Goal: Transaction & Acquisition: Purchase product/service

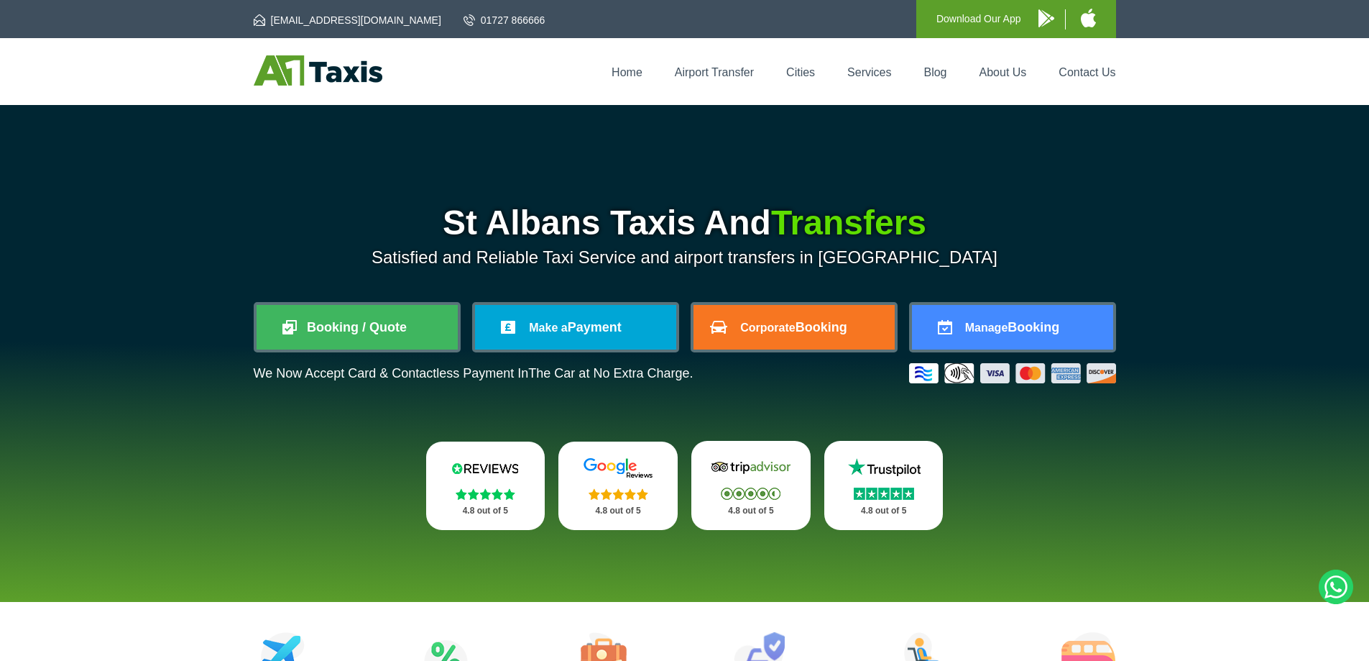
click at [1102, 71] on link "Contact Us" at bounding box center [1087, 72] width 57 height 12
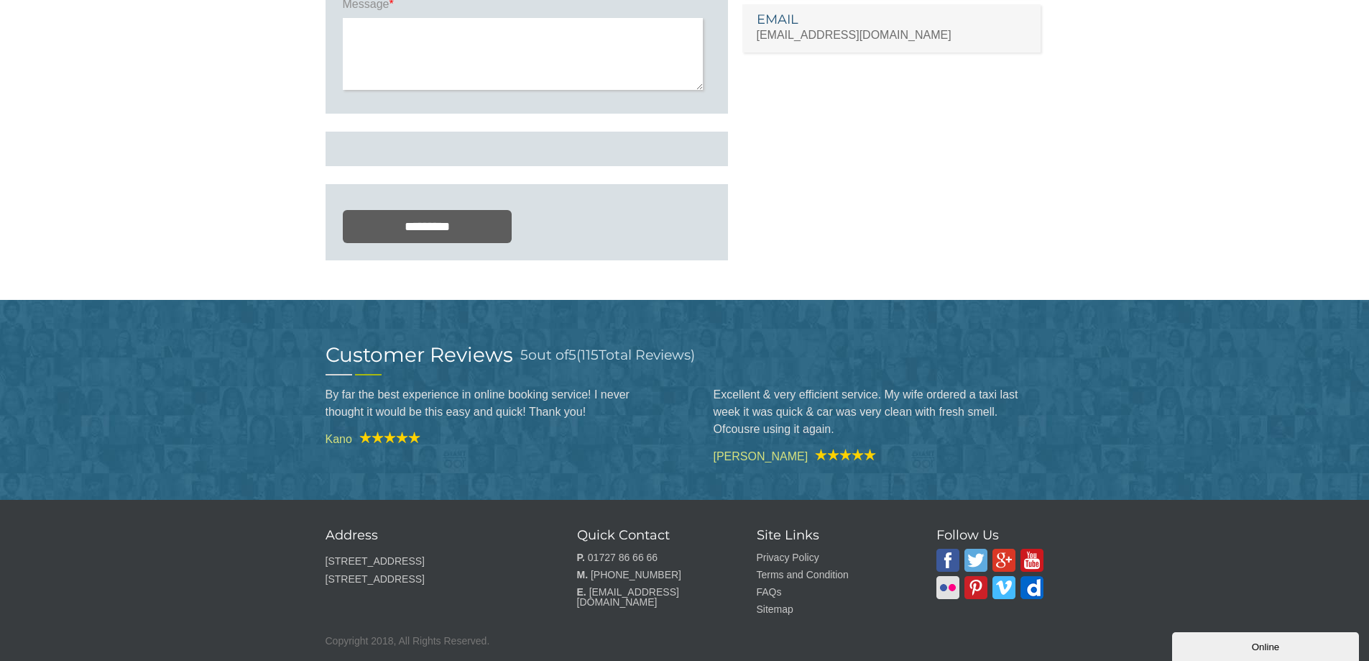
scroll to position [400, 0]
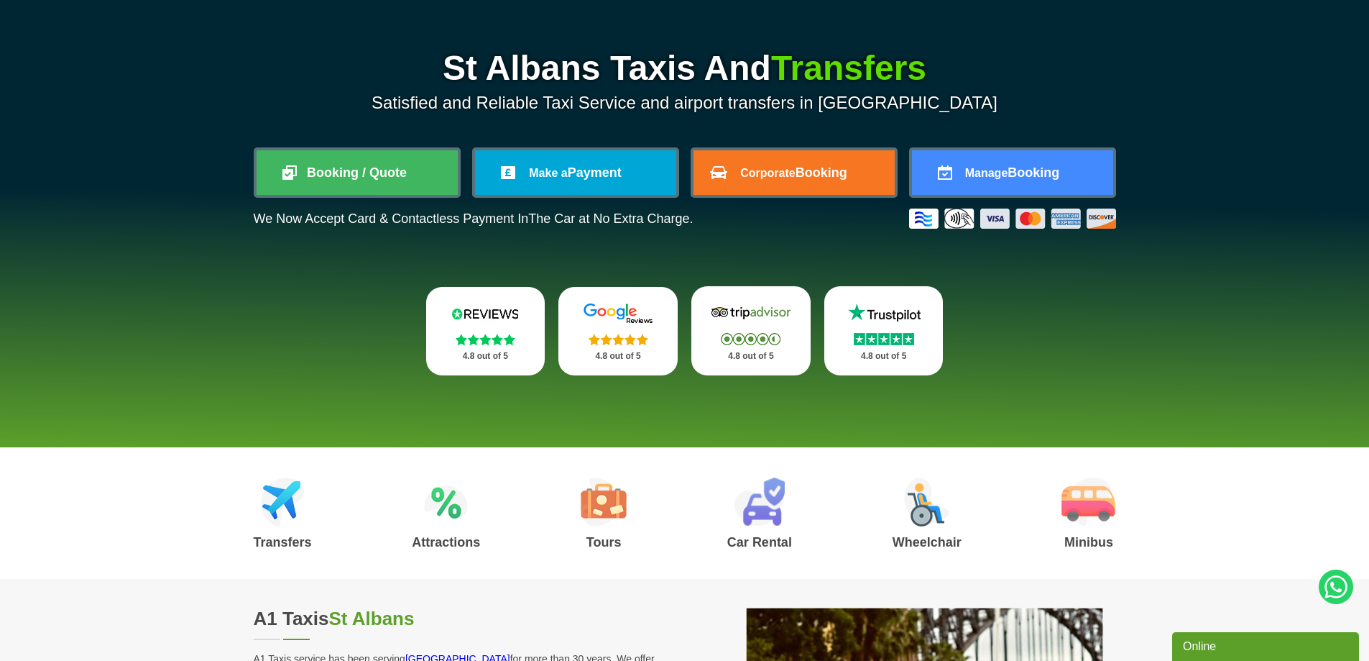
scroll to position [144, 0]
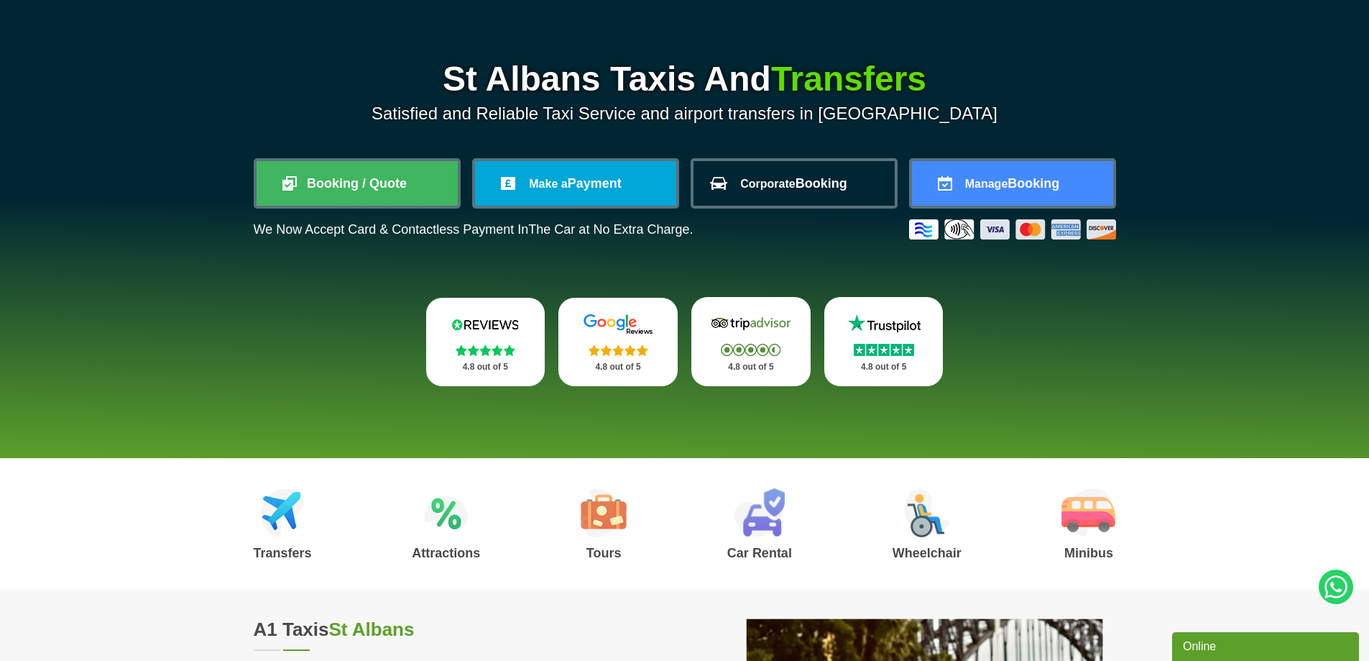
click at [788, 188] on span "Corporate" at bounding box center [767, 184] width 55 height 12
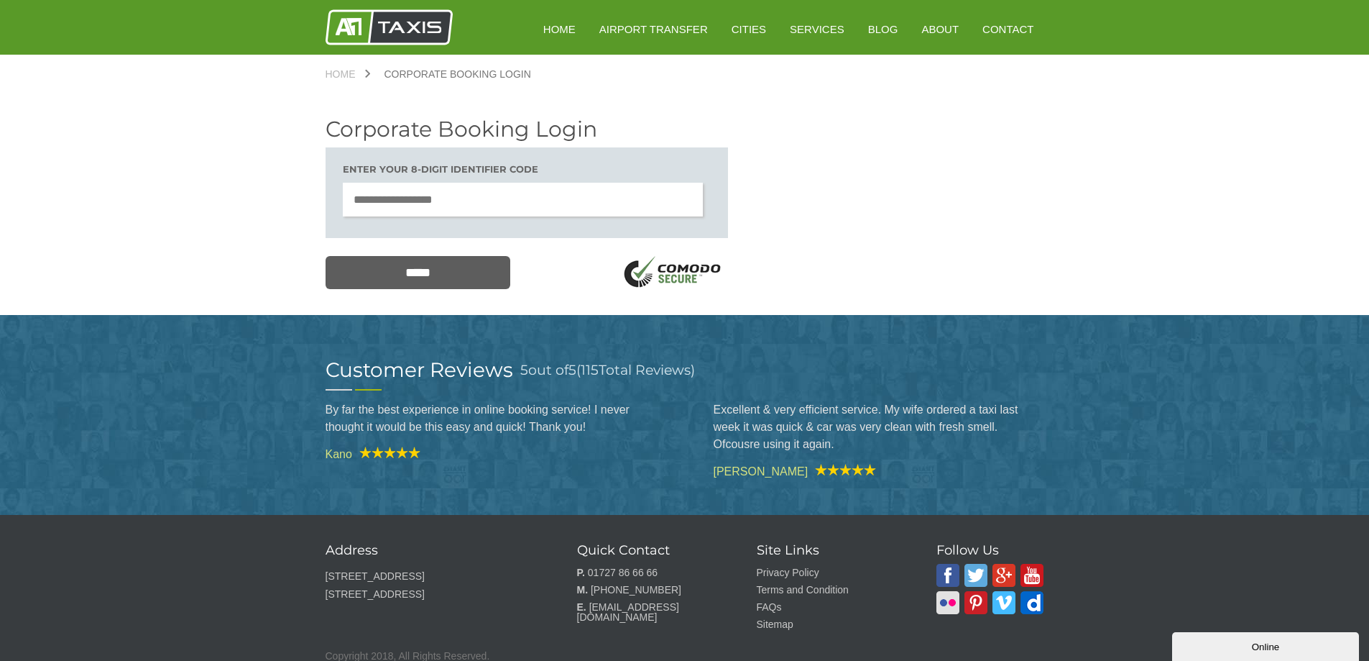
click at [483, 203] on input "text" at bounding box center [523, 200] width 361 height 34
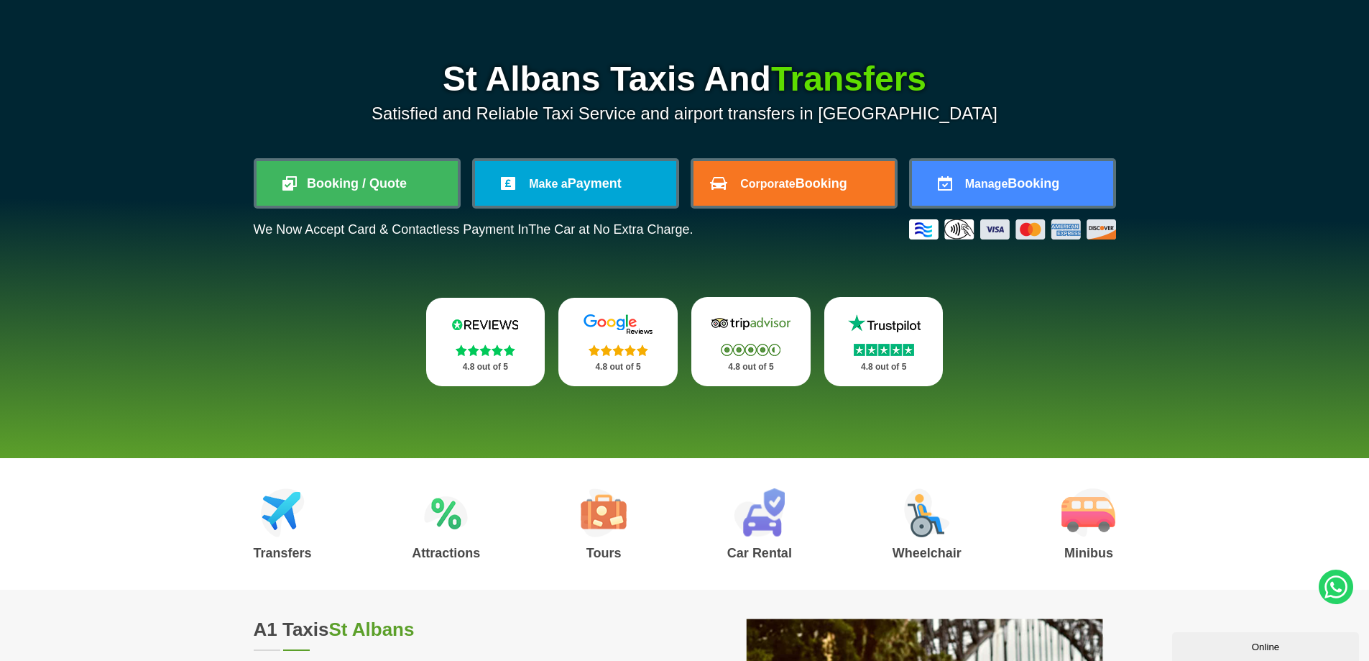
click at [596, 193] on link "Make a Payment" at bounding box center [575, 183] width 201 height 45
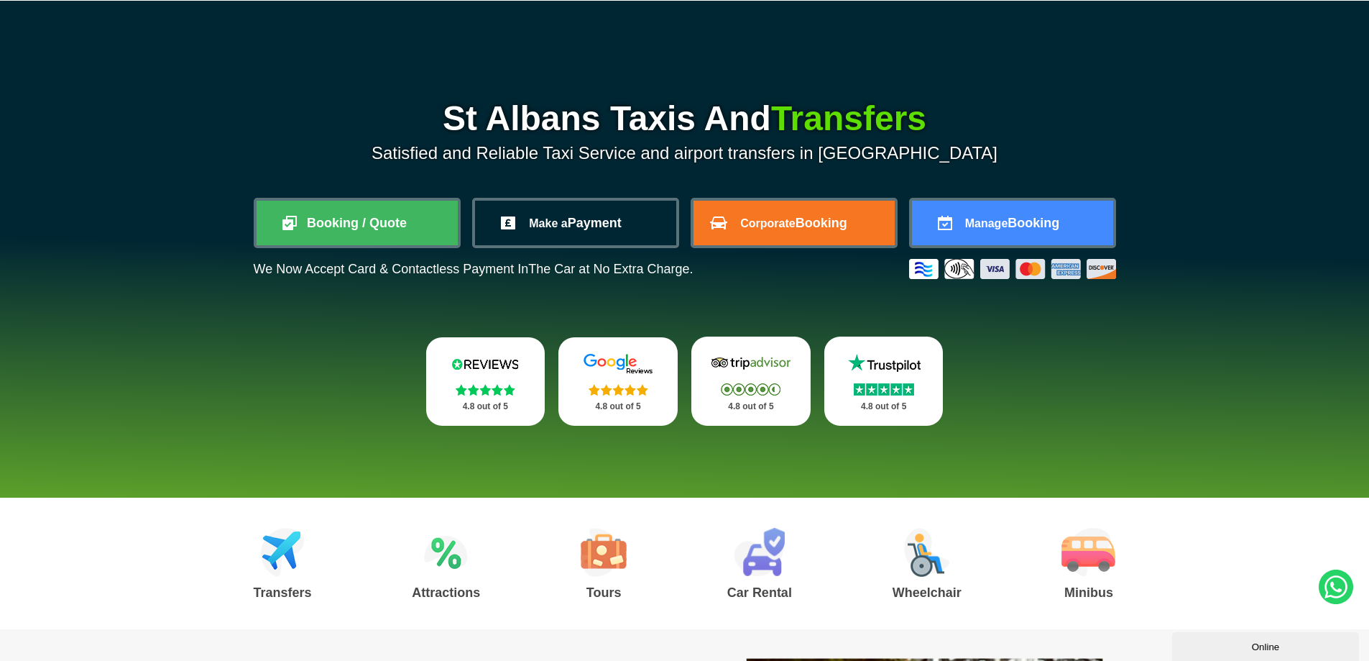
scroll to position [72, 0]
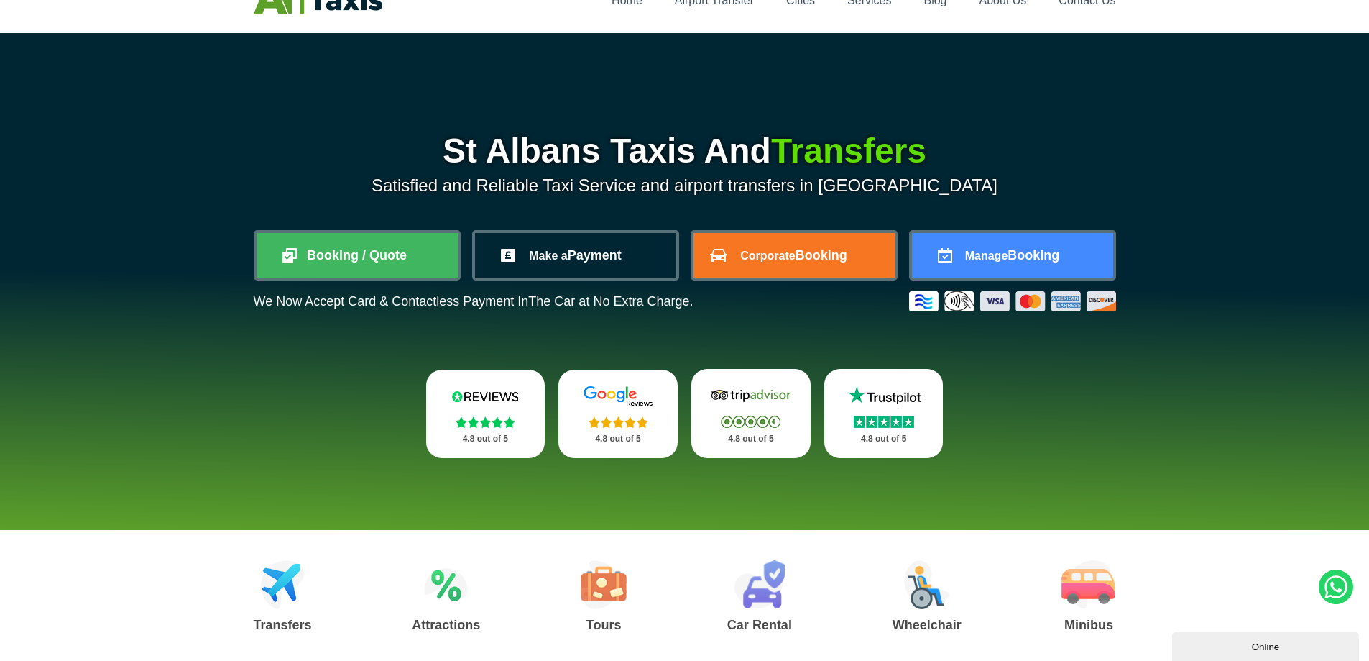
click at [578, 267] on link "Make a Payment" at bounding box center [575, 255] width 201 height 45
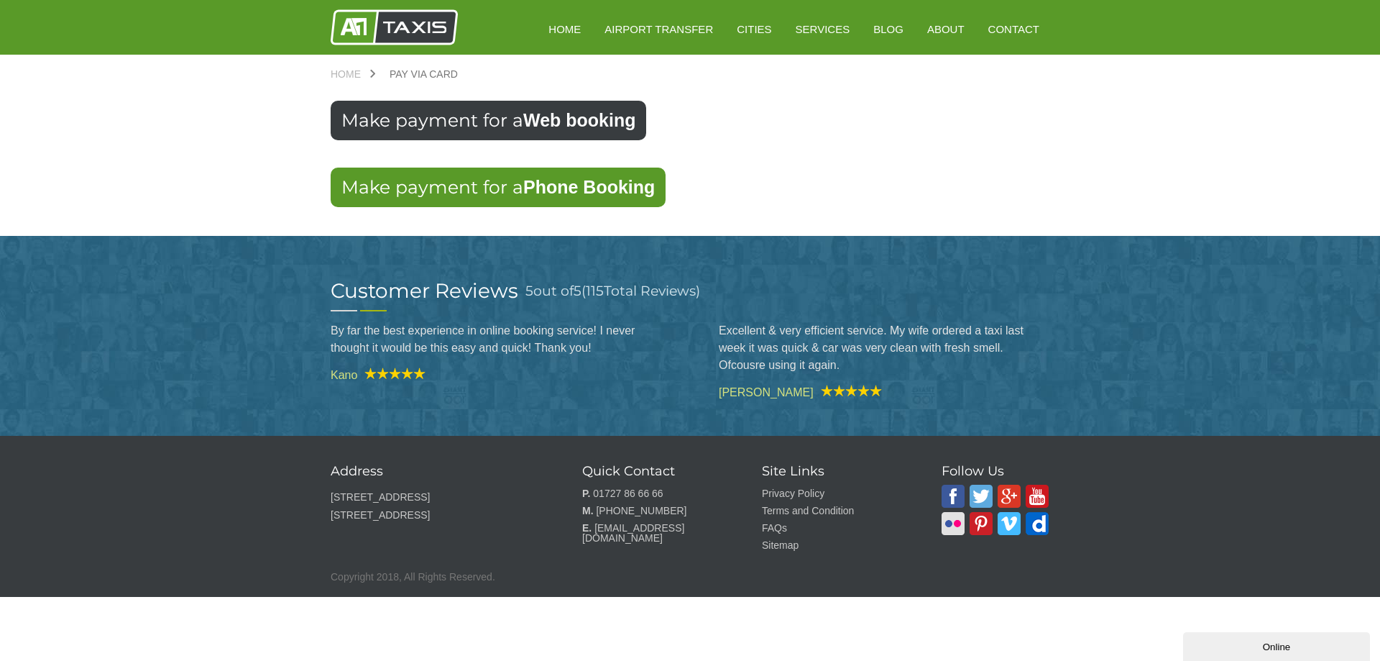
click at [532, 116] on strong "Web booking" at bounding box center [579, 120] width 112 height 20
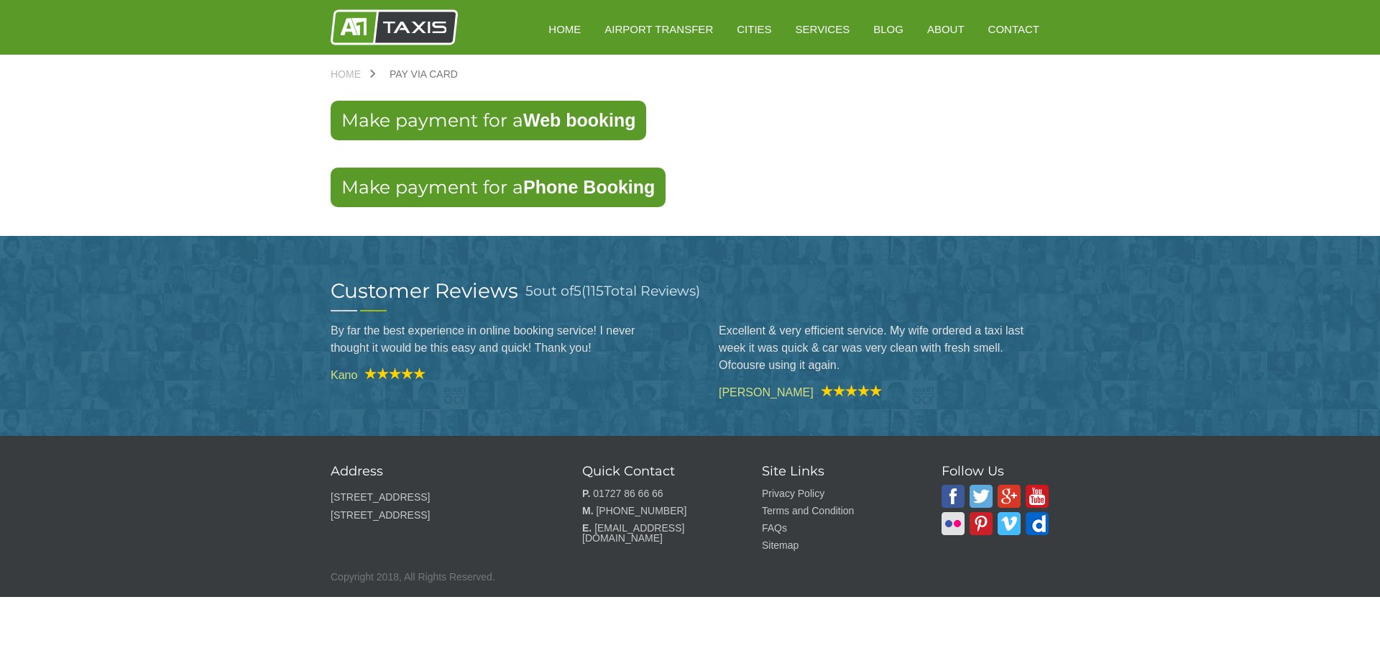
click at [464, 191] on link "Make payment for a Phone Booking" at bounding box center [498, 187] width 335 height 40
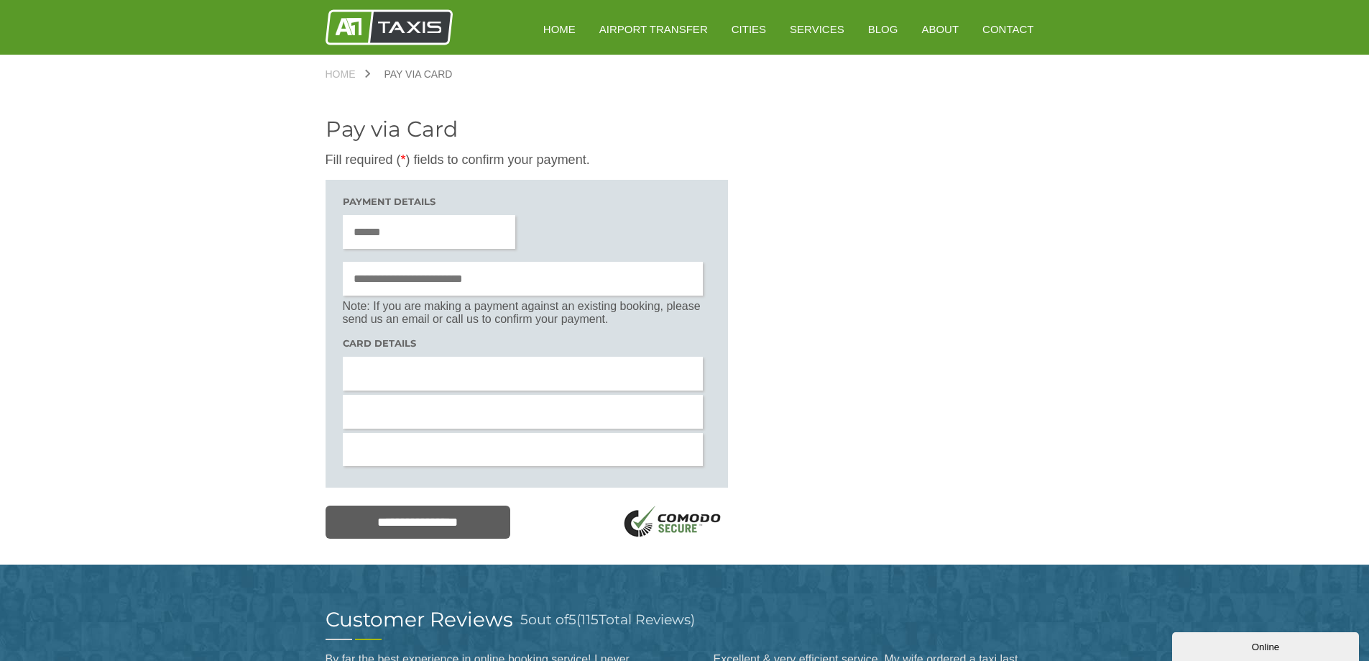
click at [878, 281] on div "Pay via Card Sorry! We're unable to process payments at this time. Please call …" at bounding box center [685, 326] width 719 height 431
click at [482, 405] on div at bounding box center [523, 412] width 361 height 34
click at [500, 439] on div at bounding box center [523, 450] width 361 height 34
click at [493, 464] on div at bounding box center [523, 450] width 361 height 34
click at [885, 402] on div "Pay via Card Sorry! We're unable to process payments at this time. Please call …" at bounding box center [685, 326] width 719 height 431
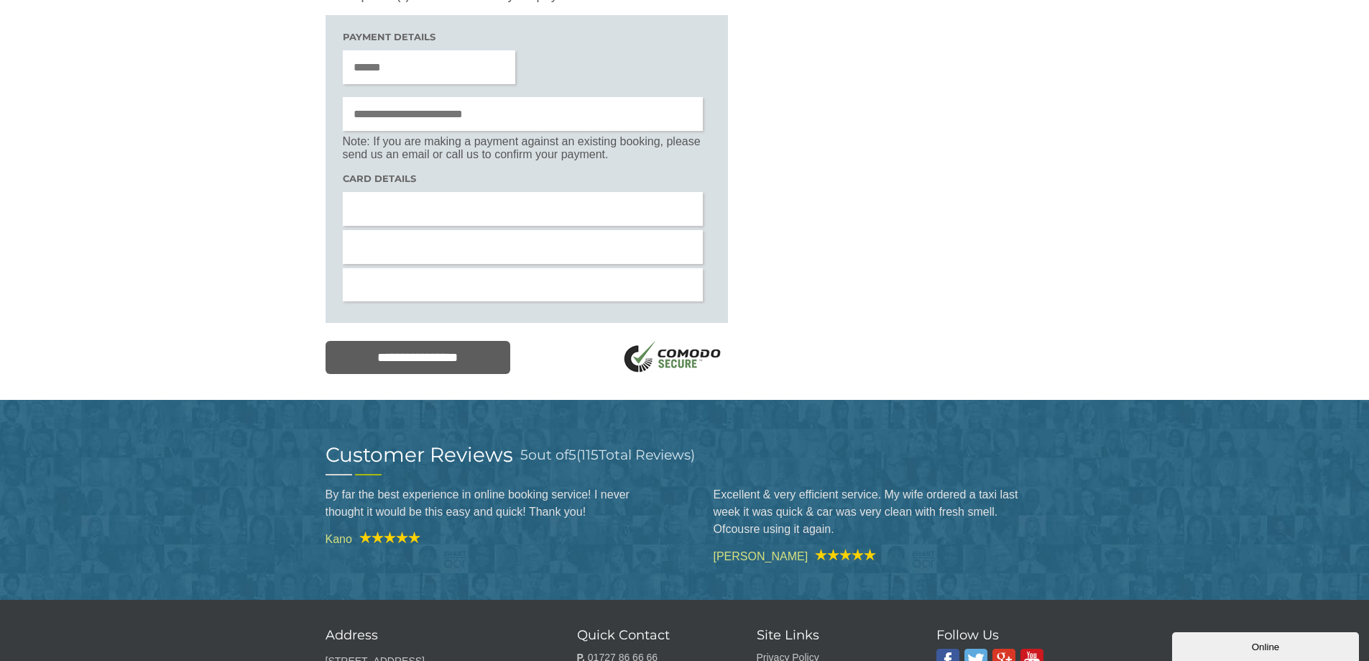
scroll to position [266, 0]
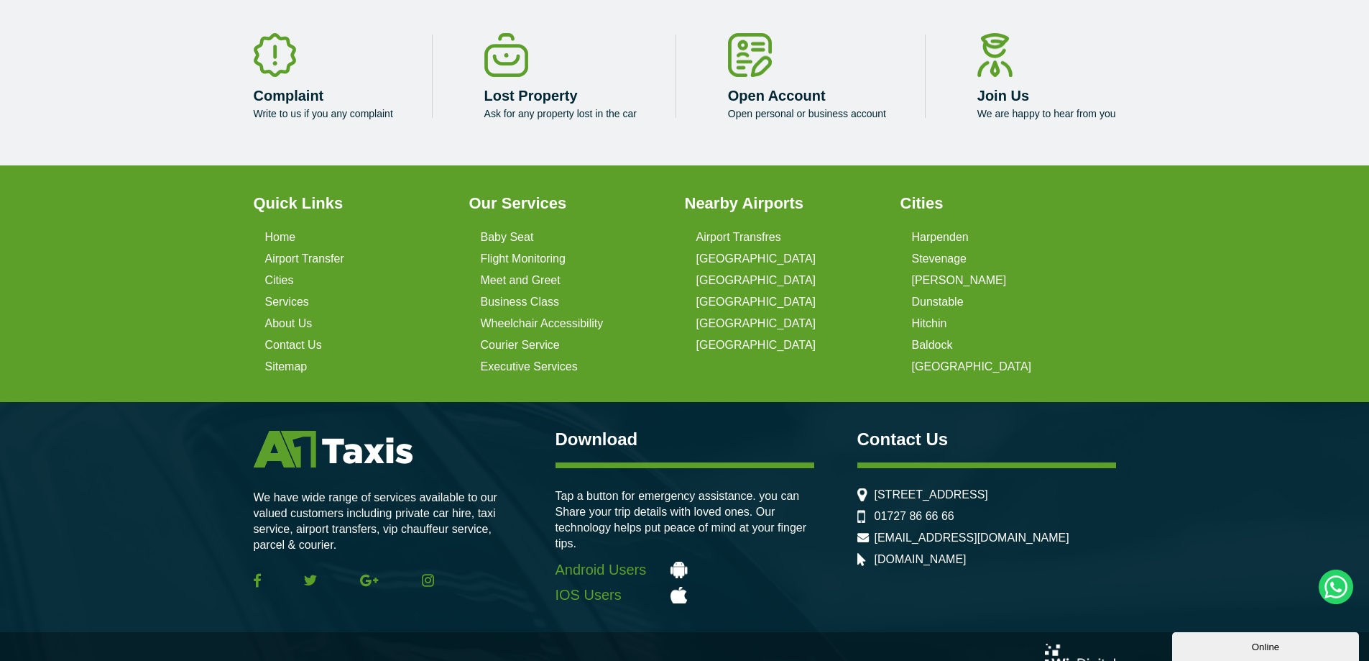
scroll to position [4393, 0]
